Goal: Transaction & Acquisition: Obtain resource

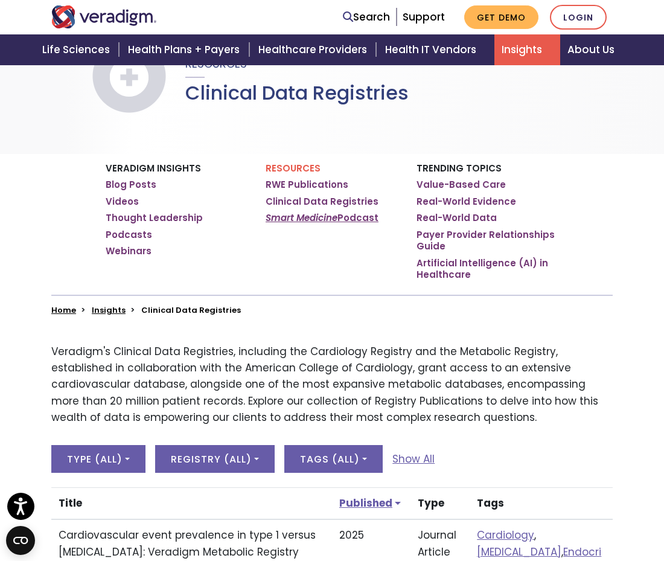
scroll to position [113, 0]
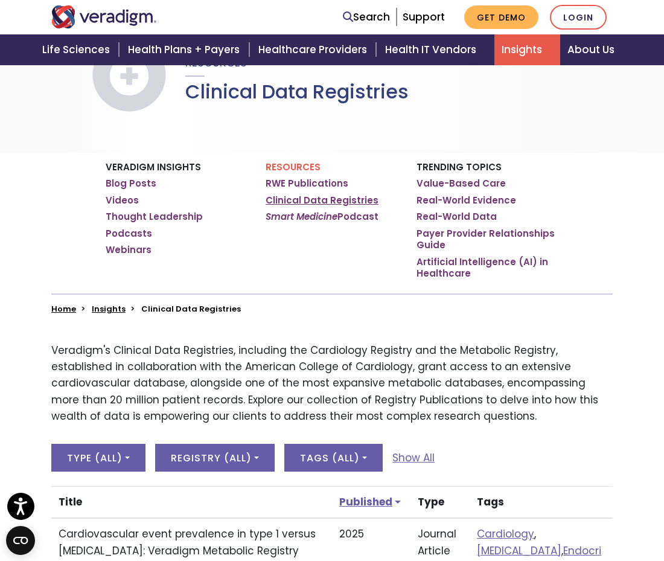
click at [328, 199] on link "Clinical Data Registries" at bounding box center [322, 200] width 113 height 12
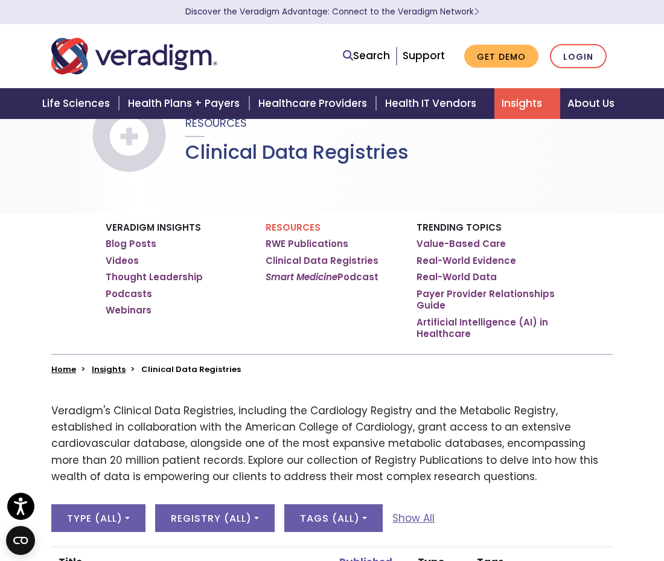
scroll to position [59, 0]
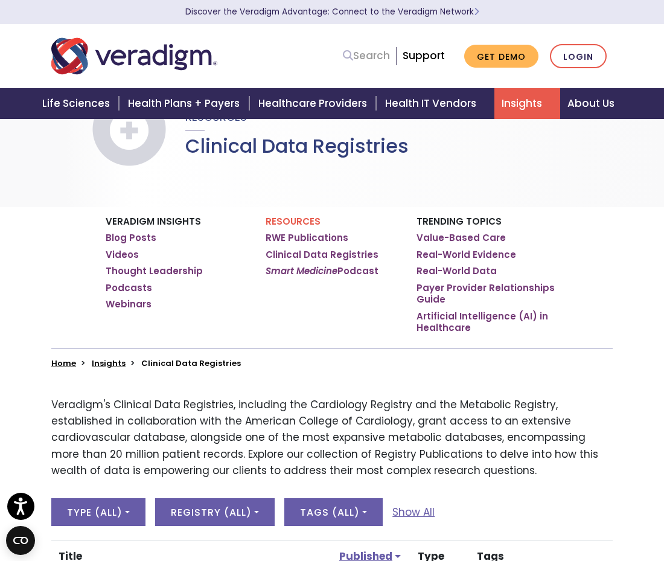
click at [363, 53] on link "Search" at bounding box center [366, 56] width 47 height 16
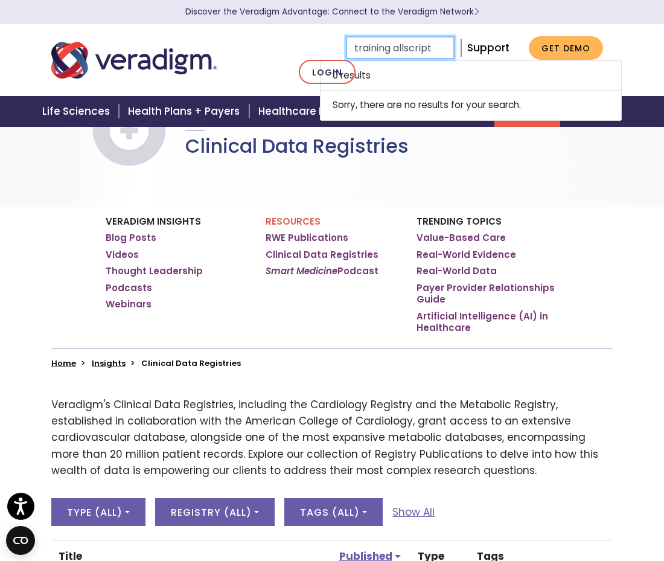
type input "training allscript"
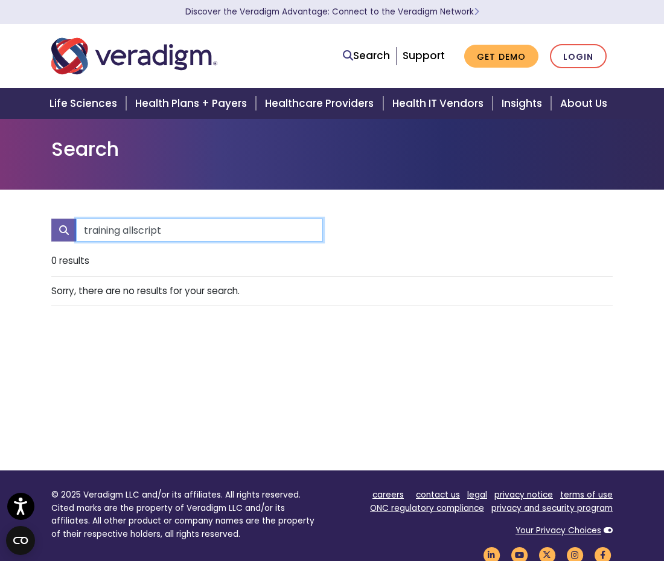
drag, startPoint x: 126, startPoint y: 231, endPoint x: 404, endPoint y: 204, distance: 279.5
click at [404, 204] on div "training allscript 0 results" at bounding box center [331, 329] width 561 height 281
type input "training for all script"
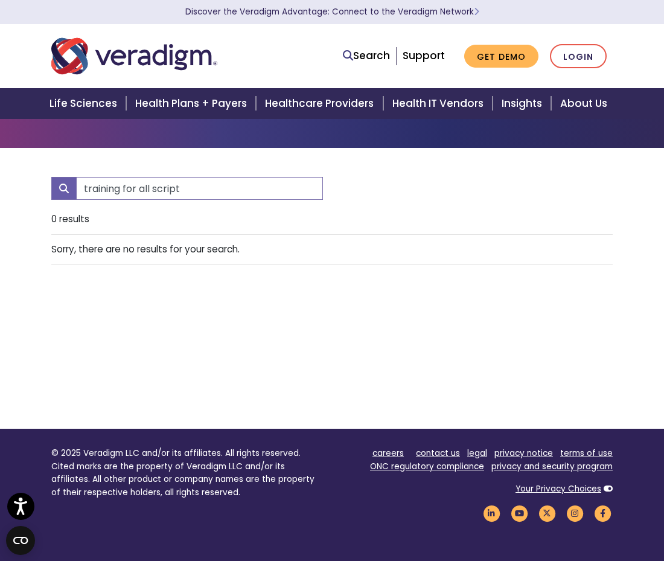
scroll to position [43, 0]
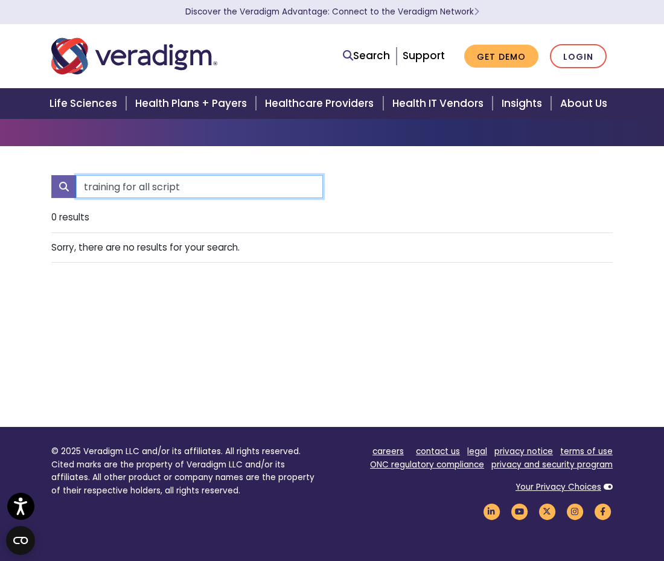
drag, startPoint x: 185, startPoint y: 188, endPoint x: -247, endPoint y: 160, distance: 433.6
click at [0, 160] on html "Accessibility Screen-Reader Guide, Feedback, and Issue Reporting | New window D…" at bounding box center [332, 237] width 664 height 561
click at [168, 196] on input "tutor" at bounding box center [199, 186] width 247 height 23
drag, startPoint x: 90, startPoint y: 179, endPoint x: 415, endPoint y: 176, distance: 324.7
click at [415, 176] on div "tutoral" at bounding box center [331, 189] width 579 height 28
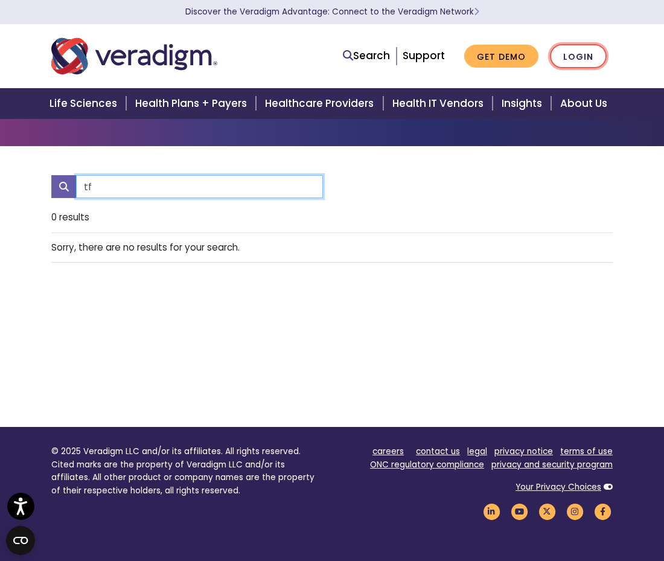
type input "t"
type input "free demo"
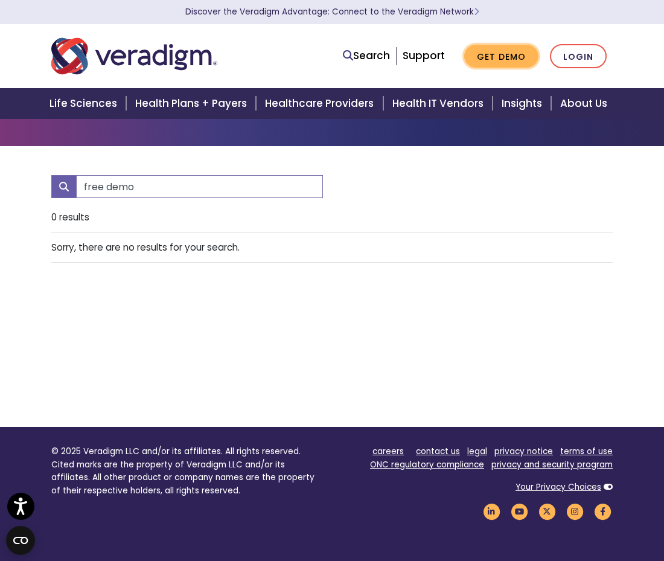
click at [515, 59] on link "Get Demo" at bounding box center [501, 57] width 74 height 24
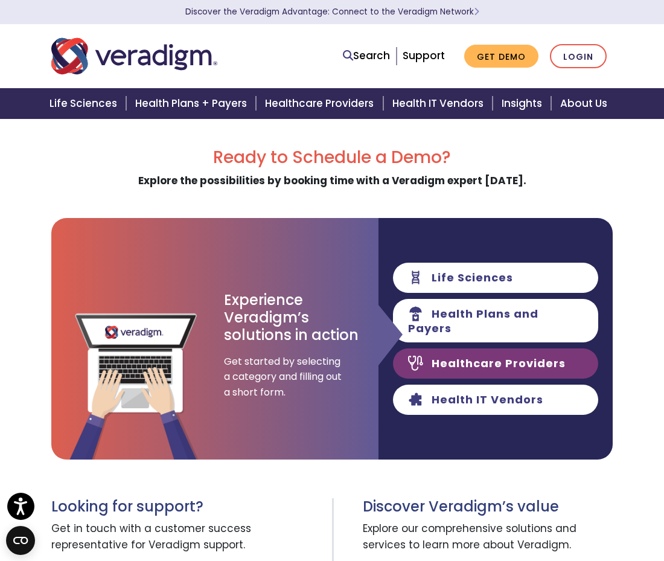
click at [499, 361] on link "Healthcare Providers" at bounding box center [495, 363] width 205 height 30
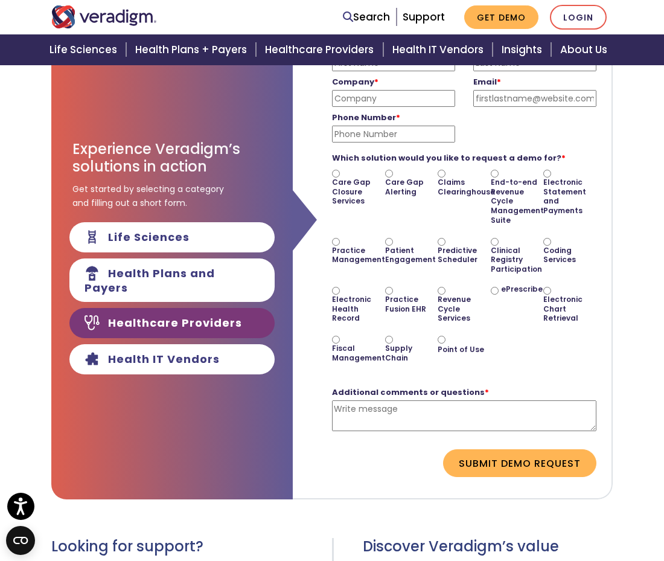
scroll to position [150, 0]
